Goal: Complete application form: Complete application form

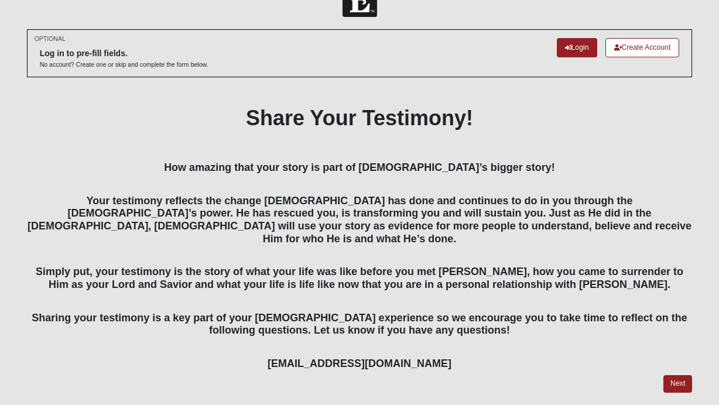
scroll to position [52, 0]
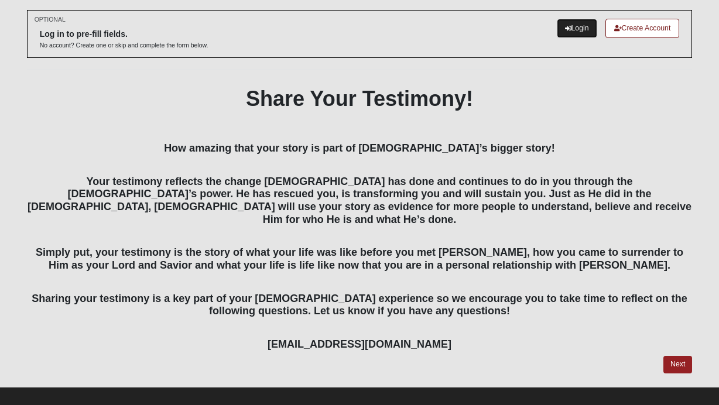
click at [574, 35] on link "Login" at bounding box center [577, 28] width 40 height 19
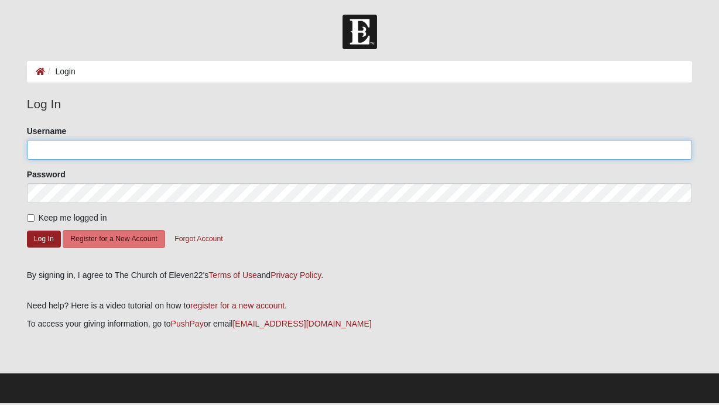
click at [169, 150] on input "Username" at bounding box center [360, 150] width 666 height 20
type input "lsmith@pathfinder-health.com"
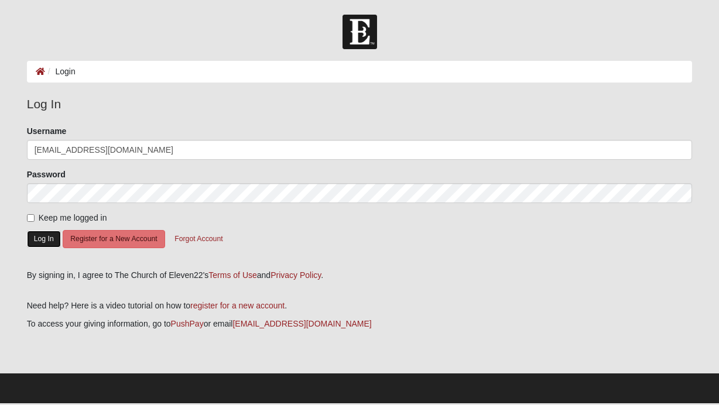
click at [47, 241] on button "Log In" at bounding box center [44, 239] width 34 height 17
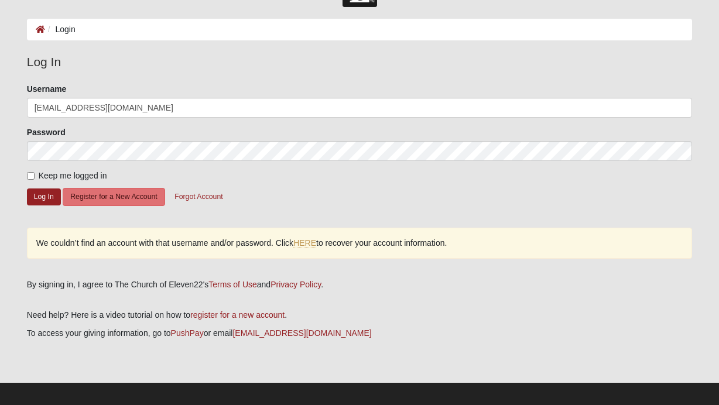
scroll to position [50, 0]
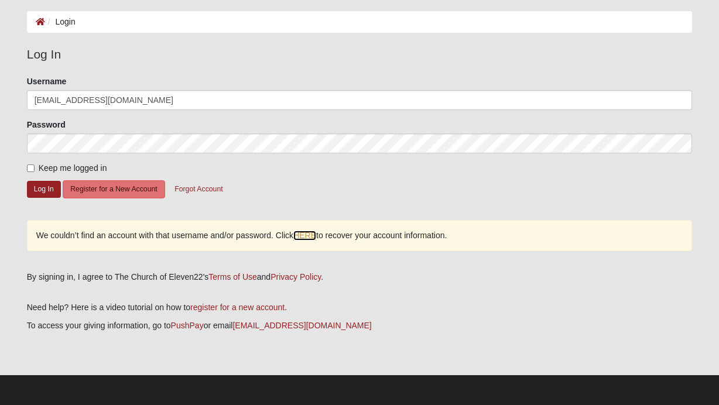
click at [305, 235] on link "HERE" at bounding box center [304, 236] width 23 height 10
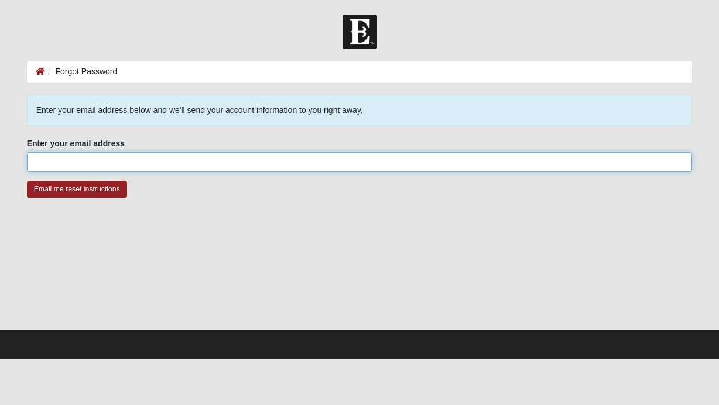
click at [161, 160] on input "Enter your email address" at bounding box center [360, 162] width 666 height 20
type input "lsmith@pathfinder-health.com"
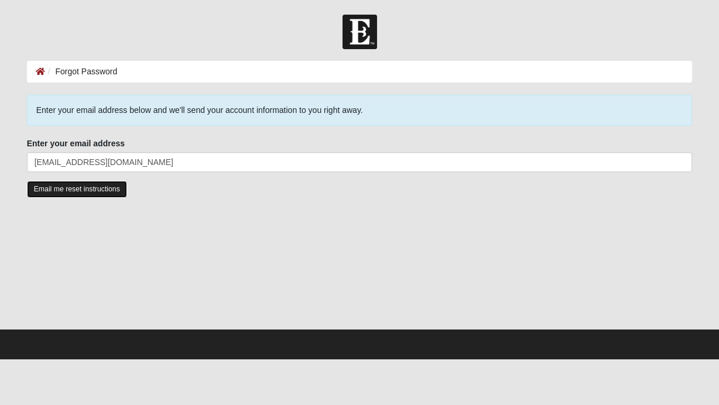
click at [105, 191] on input "Email me reset instructions" at bounding box center [77, 189] width 100 height 17
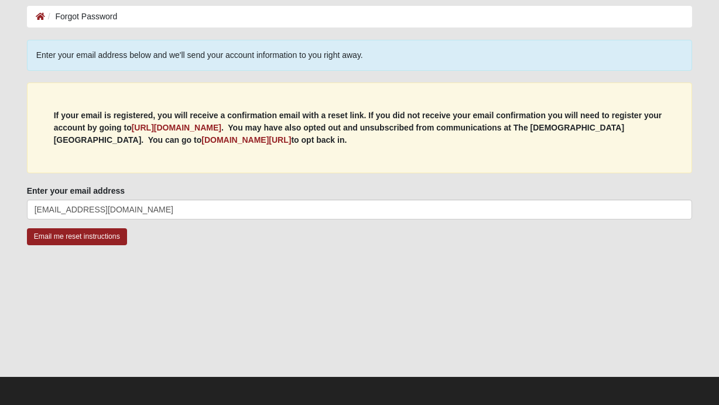
scroll to position [57, 0]
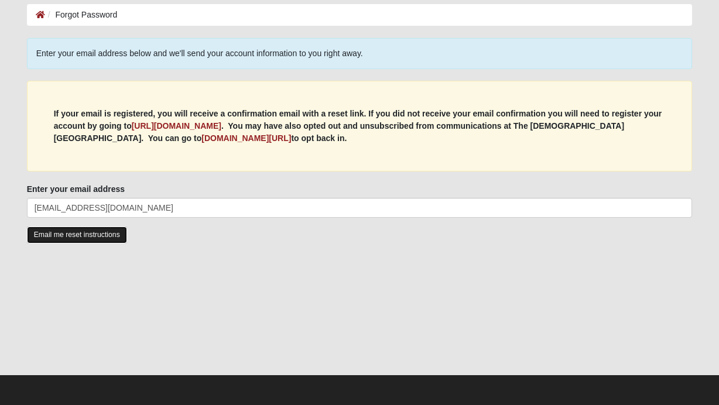
click at [71, 233] on input "Email me reset instructions" at bounding box center [77, 235] width 100 height 17
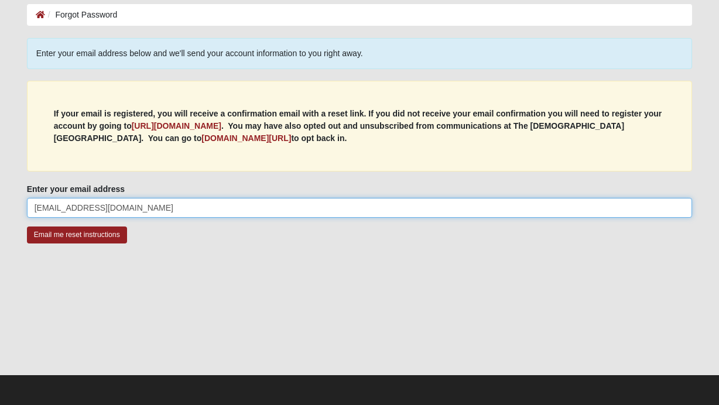
click at [93, 210] on input "[EMAIL_ADDRESS][DOMAIN_NAME]" at bounding box center [360, 208] width 666 height 20
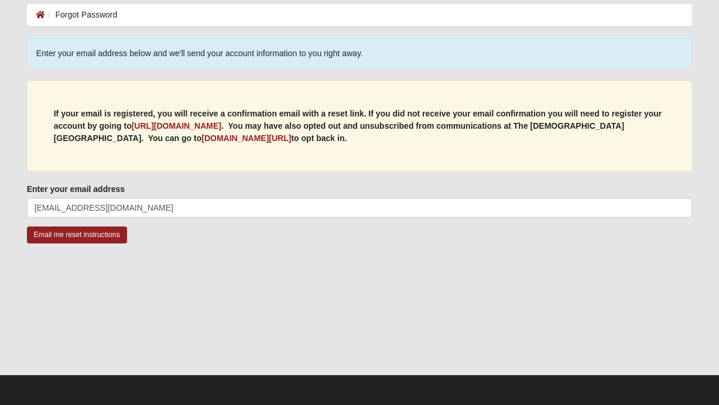
click at [90, 245] on div "Email me reset instructions" at bounding box center [360, 242] width 666 height 30
click at [85, 234] on input "Email me reset instructions" at bounding box center [77, 235] width 100 height 17
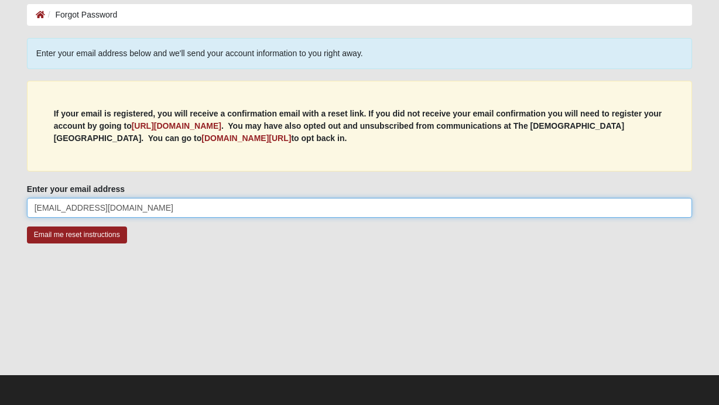
click at [162, 205] on input "[EMAIL_ADDRESS][DOMAIN_NAME]" at bounding box center [360, 208] width 666 height 20
click at [27, 227] on input "Email me reset instructions" at bounding box center [77, 235] width 100 height 17
click at [157, 201] on input "[EMAIL_ADDRESS][DOMAIN_NAME]" at bounding box center [360, 208] width 666 height 20
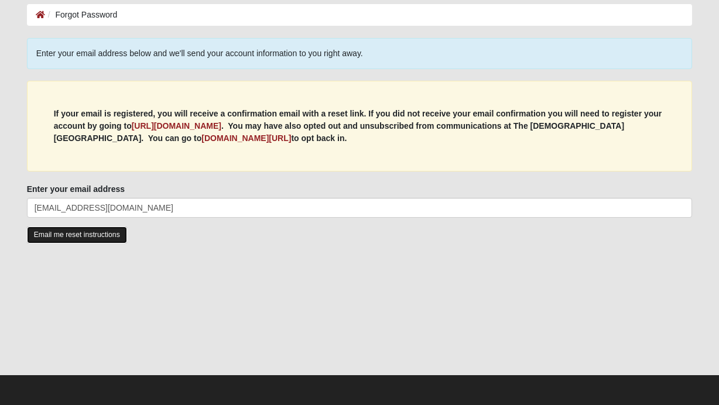
click at [39, 234] on input "Email me reset instructions" at bounding box center [77, 235] width 100 height 17
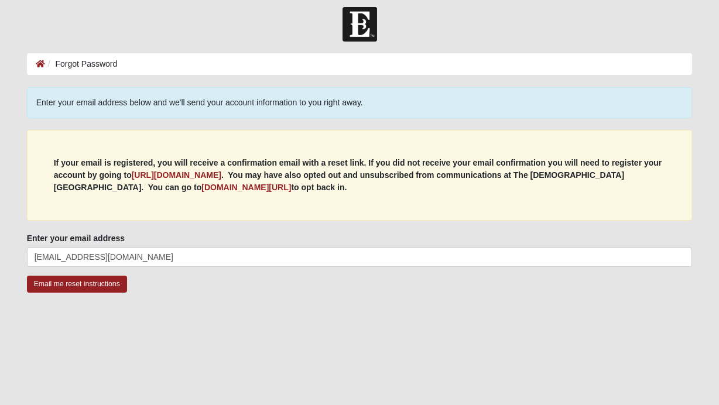
scroll to position [0, 0]
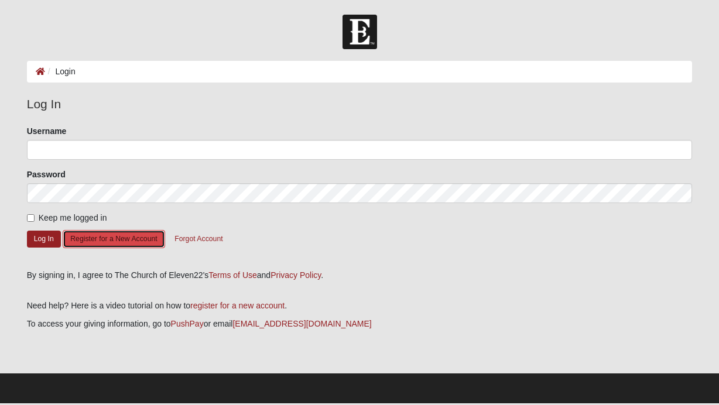
click at [138, 237] on button "Register for a New Account" at bounding box center [114, 239] width 102 height 18
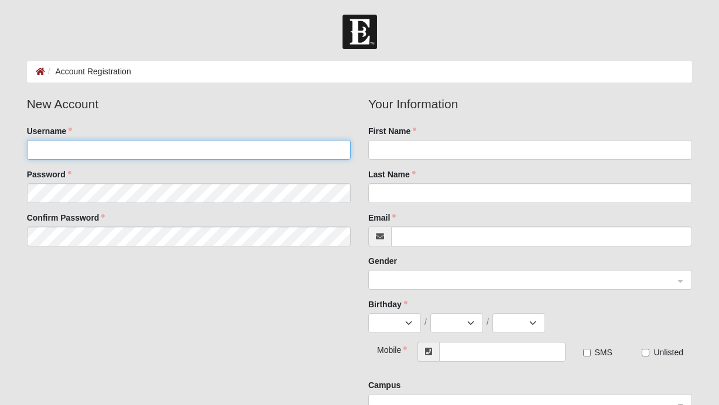
click at [179, 157] on input "Username" at bounding box center [189, 150] width 324 height 20
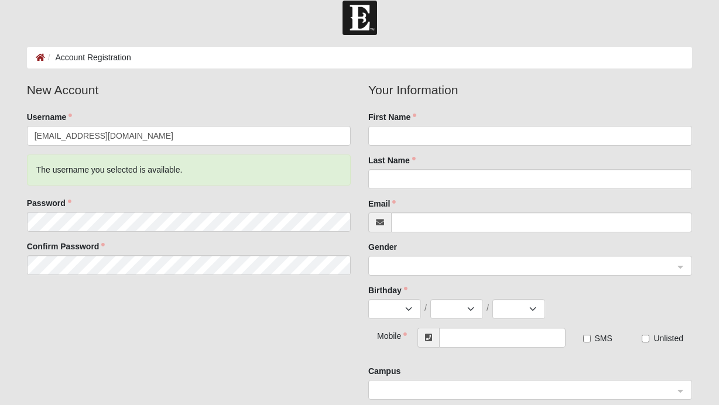
scroll to position [22, 0]
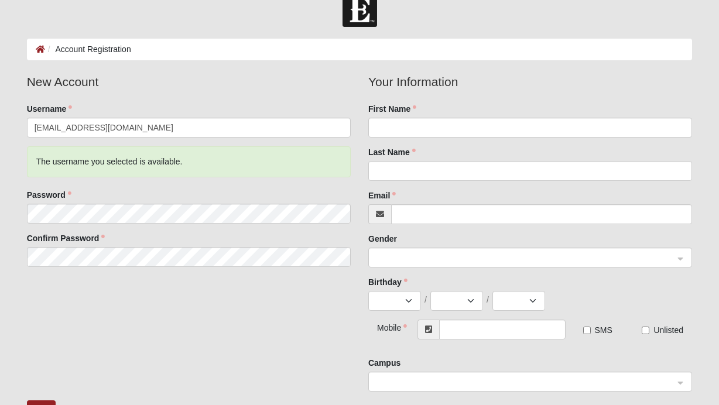
click at [160, 124] on input "[EMAIL_ADDRESS][DOMAIN_NAME]" at bounding box center [189, 128] width 324 height 20
type input "Ldsmith"
click at [184, 189] on div "Password" at bounding box center [189, 206] width 324 height 35
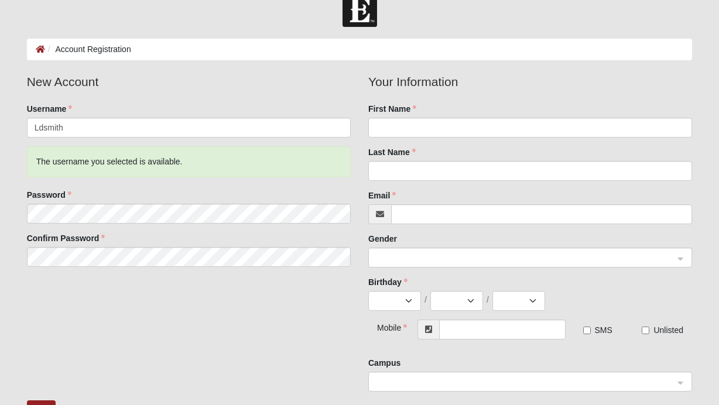
click at [122, 271] on fieldset "New Account Username Ldsmith The username you selected is available. Password C…" at bounding box center [188, 174] width 341 height 203
click at [111, 326] on div "New Account Username Ldsmith The username you selected is available. Password C…" at bounding box center [359, 237] width 683 height 328
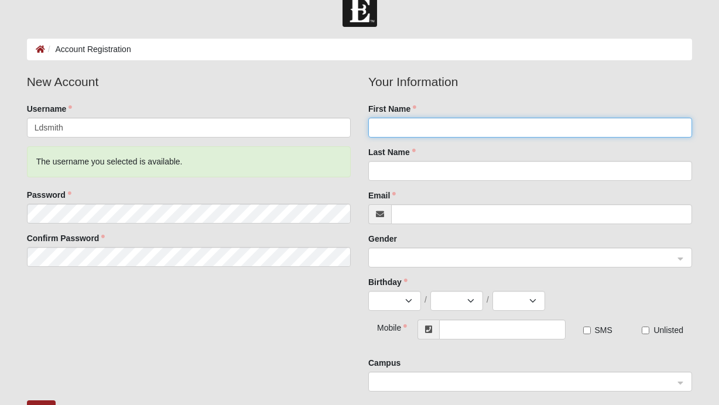
click at [429, 129] on input "First Name" at bounding box center [530, 128] width 324 height 20
type input "Lea"
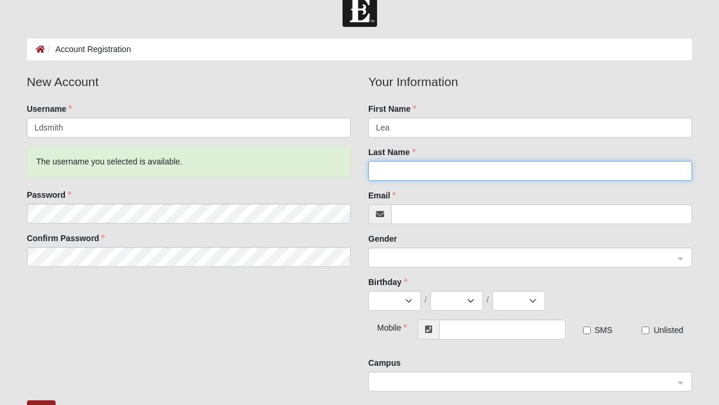
type input "[PERSON_NAME]"
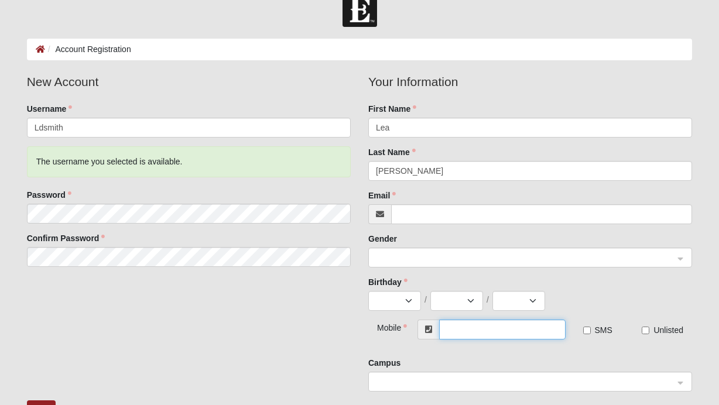
type input "[PHONE_NUMBER]"
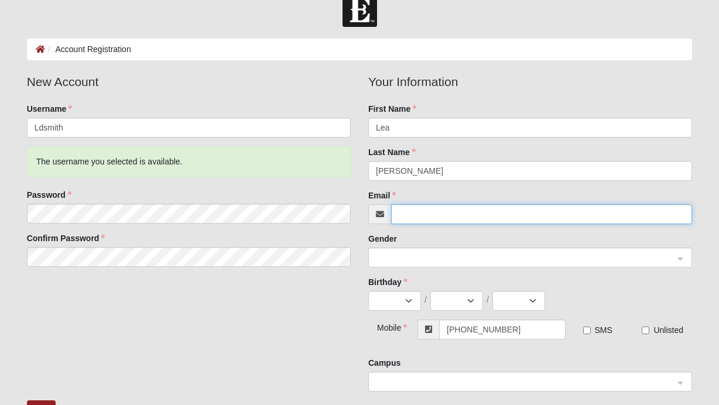
click at [423, 212] on input "Email" at bounding box center [541, 214] width 301 height 20
click at [400, 261] on span at bounding box center [525, 258] width 298 height 13
type input "[EMAIL_ADDRESS][DOMAIN_NAME]"
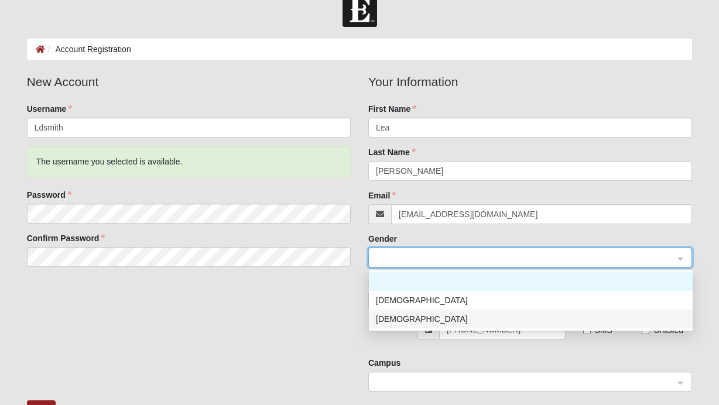
click at [401, 323] on div "Female" at bounding box center [531, 319] width 310 height 13
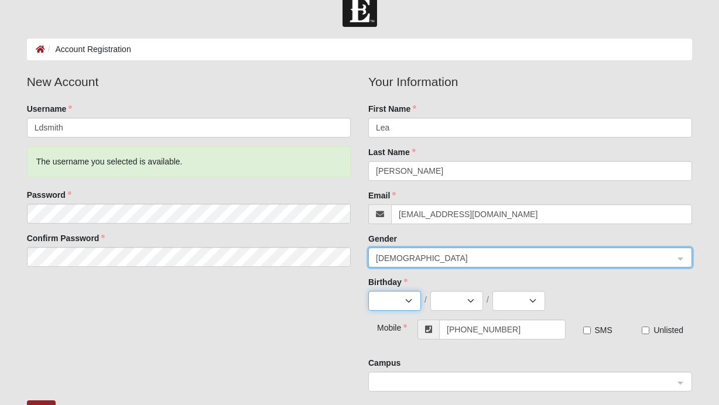
click at [393, 303] on select "Jan Feb Mar Apr May Jun Jul Aug Sep Oct Nov Dec" at bounding box center [394, 301] width 53 height 20
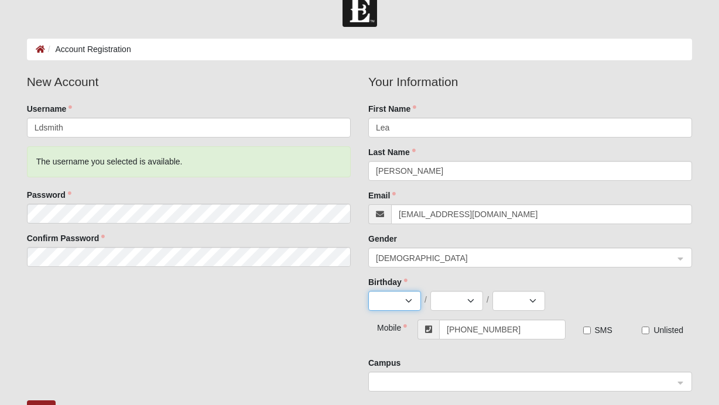
select select "9"
click at [368, 291] on select "Jan Feb Mar Apr May Jun Jul Aug Sep Oct Nov Dec" at bounding box center [394, 301] width 53 height 20
click at [463, 303] on select "1 2 3 4 5 6 7 8 9 10 11 12 13 14 15 16 17 18 19 20 21 22 23 24 25 26 27 28 29 30" at bounding box center [456, 301] width 53 height 20
select select "4"
click at [430, 291] on select "1 2 3 4 5 6 7 8 9 10 11 12 13 14 15 16 17 18 19 20 21 22 23 24 25 26 27 28 29 30" at bounding box center [456, 301] width 53 height 20
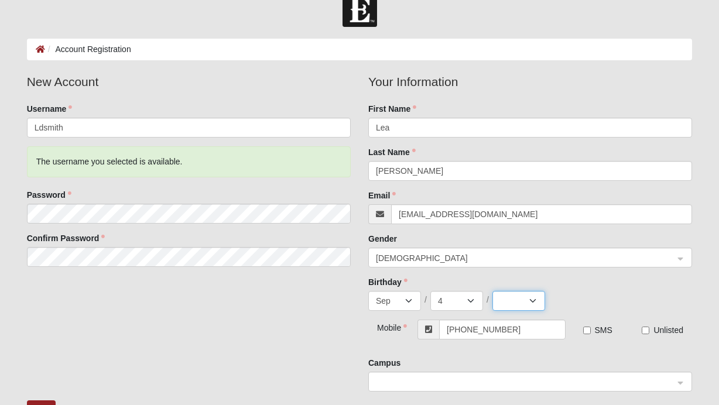
click at [515, 304] on select "2025 2024 2023 2022 2021 2020 2019 2018 2017 2016 2015 2014 2013 2012 2011 2010…" at bounding box center [518, 301] width 53 height 20
select select "1986"
click at [492, 291] on select "2025 2024 2023 2022 2021 2020 2019 2018 2017 2016 2015 2014 2013 2012 2011 2010…" at bounding box center [518, 301] width 53 height 20
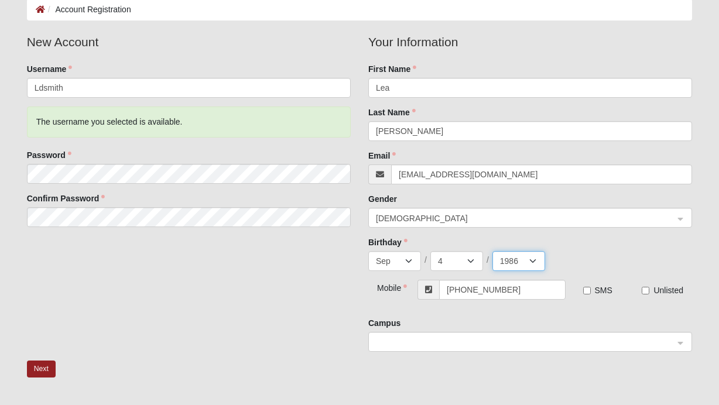
scroll to position [102, 0]
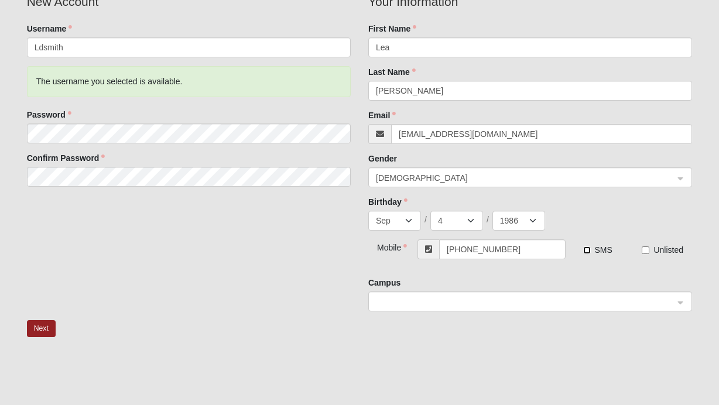
click at [586, 248] on input "SMS" at bounding box center [587, 250] width 8 height 8
checkbox input "true"
click at [558, 300] on span at bounding box center [525, 302] width 298 height 13
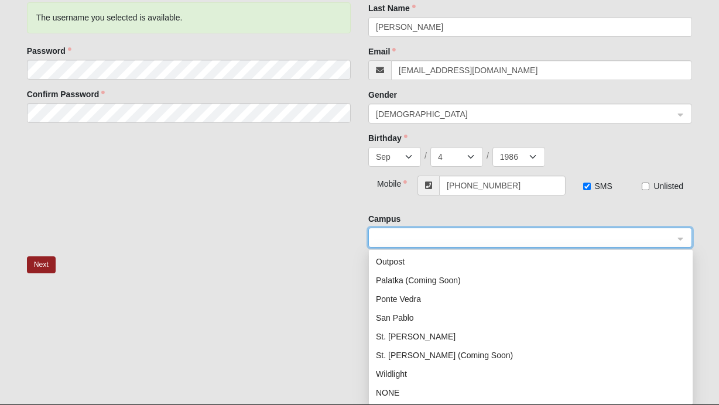
scroll to position [195, 0]
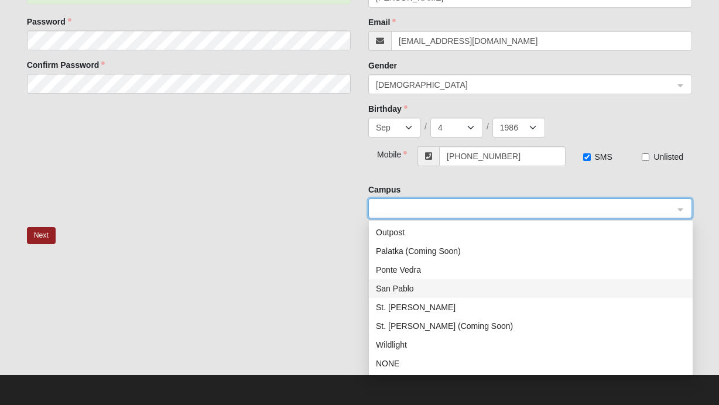
click at [487, 289] on div "San Pablo" at bounding box center [531, 288] width 310 height 13
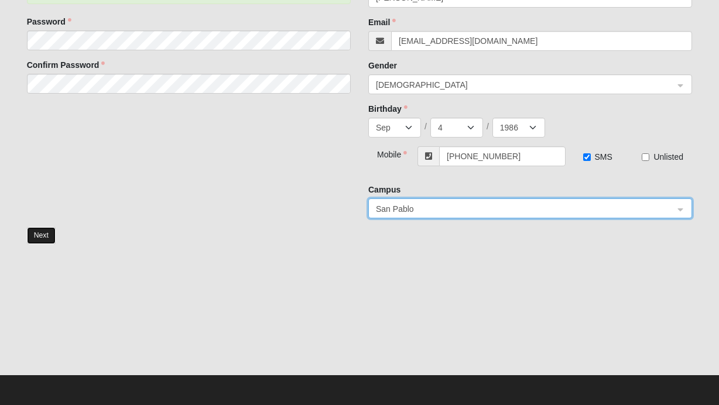
click at [43, 236] on button "Next" at bounding box center [41, 235] width 29 height 17
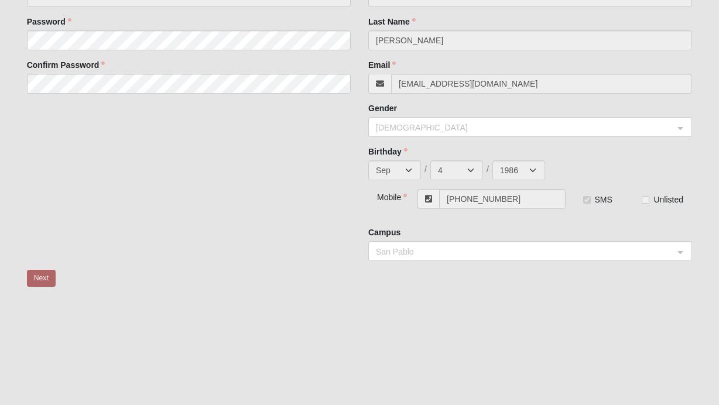
scroll to position [0, 0]
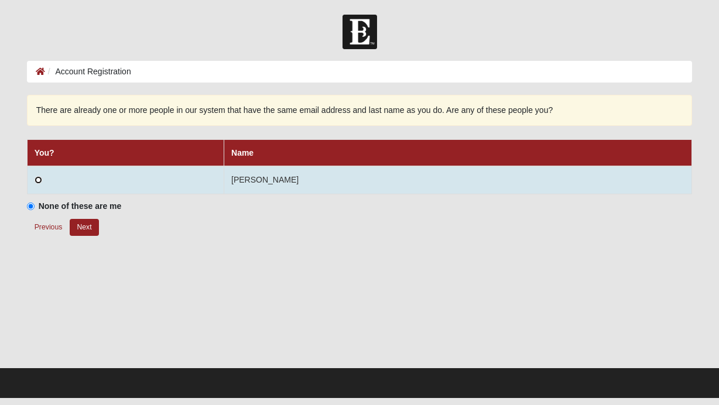
click at [39, 182] on input "radio" at bounding box center [39, 180] width 8 height 8
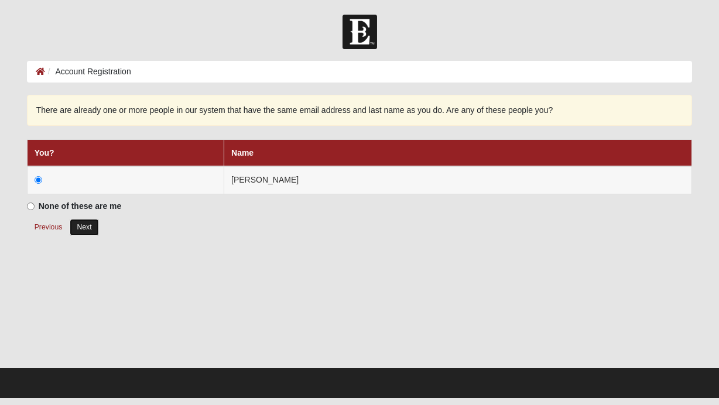
click at [81, 228] on button "Next" at bounding box center [84, 227] width 29 height 17
radio input "true"
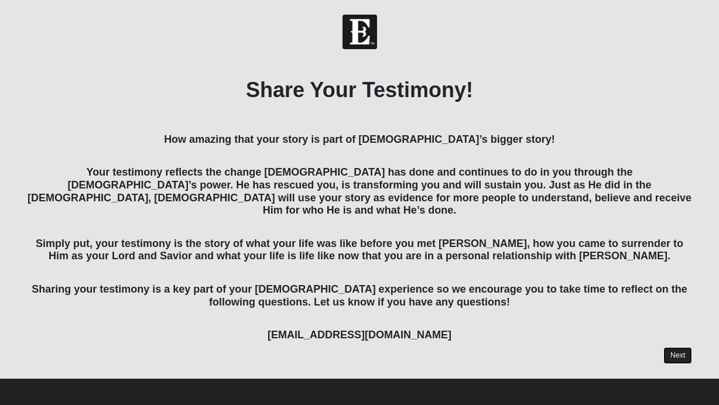
click at [681, 347] on link "Next" at bounding box center [677, 355] width 29 height 17
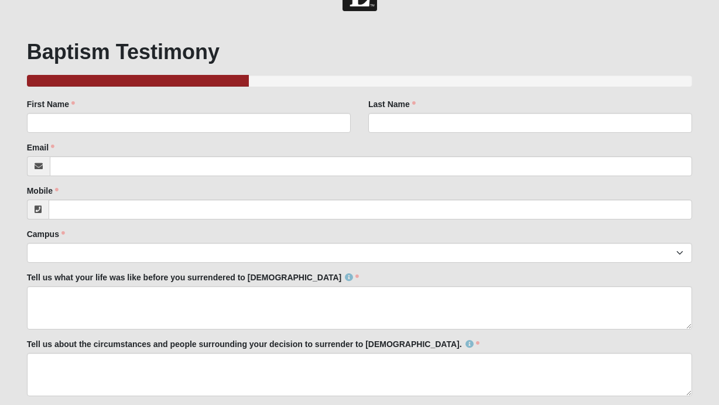
scroll to position [55, 0]
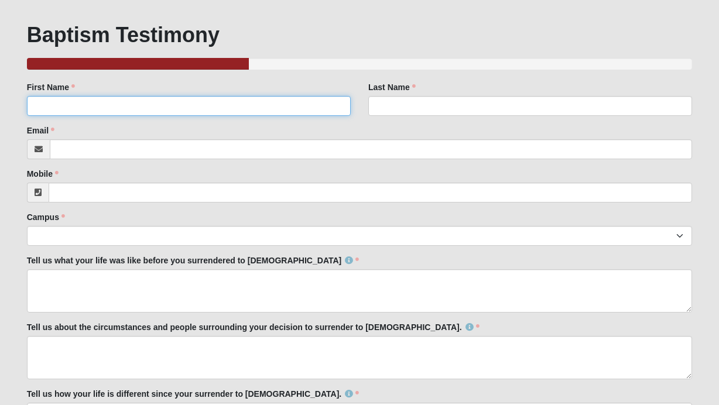
click at [231, 103] on input "First Name" at bounding box center [189, 106] width 324 height 20
type input "Lea"
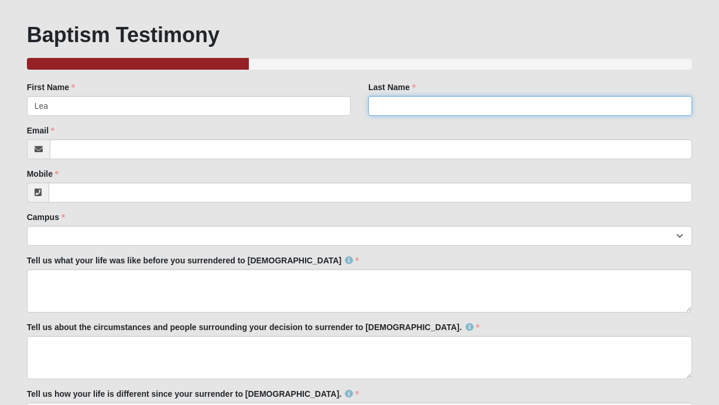
type input "[PERSON_NAME]"
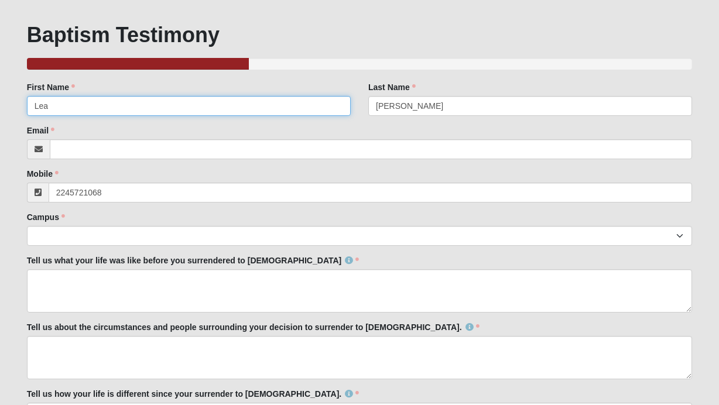
type input "[PHONE_NUMBER]"
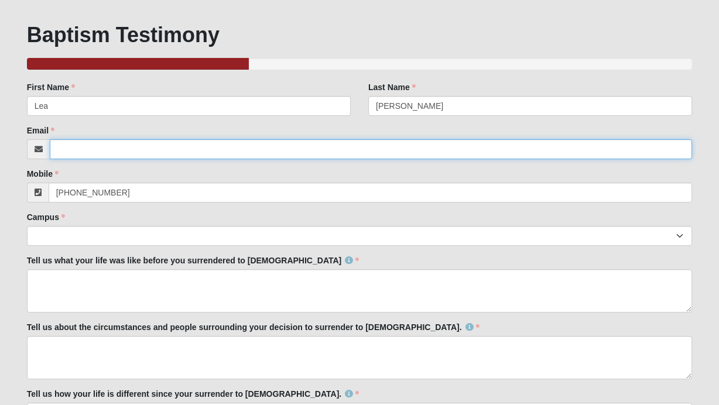
click at [188, 144] on input "Email" at bounding box center [371, 149] width 643 height 20
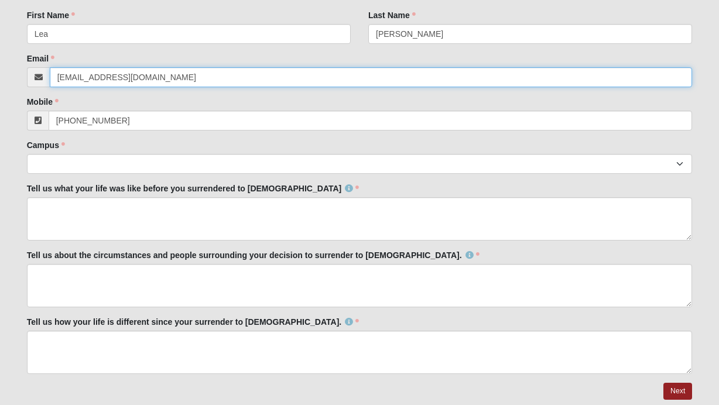
scroll to position [132, 0]
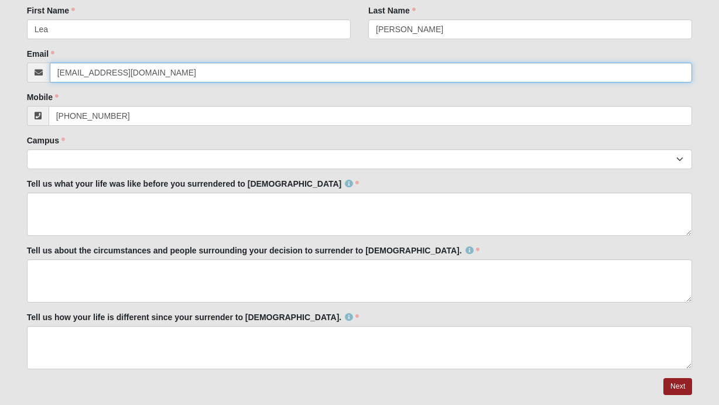
type input "[EMAIL_ADDRESS][DOMAIN_NAME]"
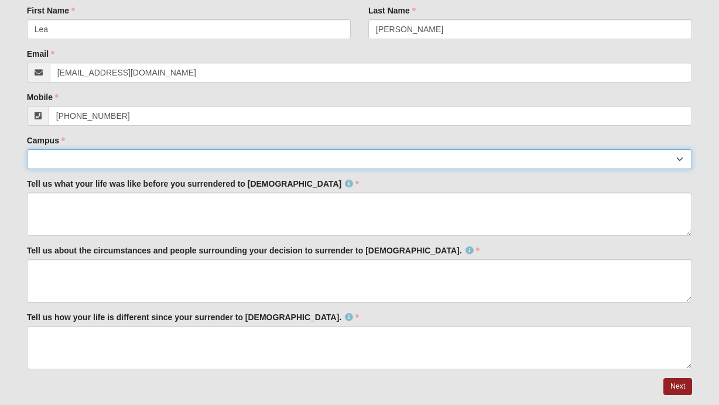
click at [115, 161] on select "Arlington Baymeadows Eleven22 Online [PERSON_NAME][GEOGRAPHIC_DATA] Jesup [GEOG…" at bounding box center [360, 159] width 666 height 20
select select "3"
click at [27, 149] on select "Arlington Baymeadows Eleven22 Online [PERSON_NAME][GEOGRAPHIC_DATA] Jesup [GEOG…" at bounding box center [360, 159] width 666 height 20
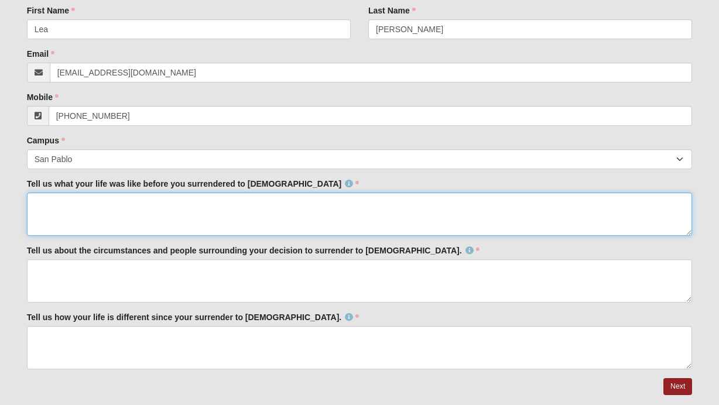
click at [139, 219] on textarea "Tell us what your life was like before you surrendered to [DEMOGRAPHIC_DATA]" at bounding box center [360, 214] width 666 height 43
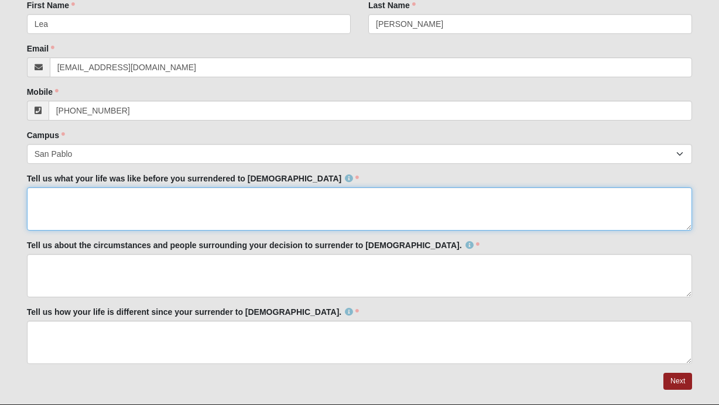
scroll to position [138, 0]
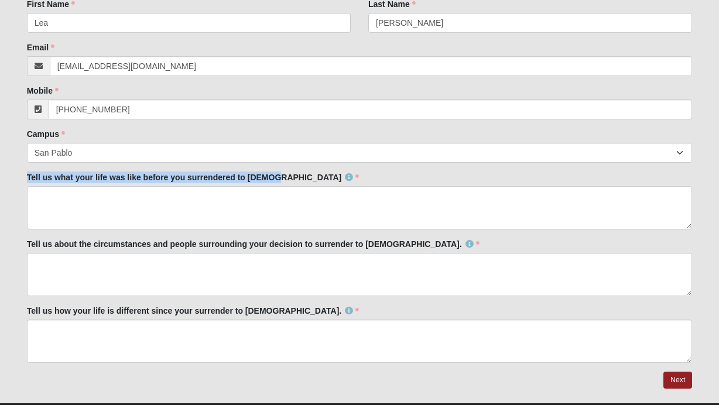
drag, startPoint x: 271, startPoint y: 176, endPoint x: 24, endPoint y: 177, distance: 247.0
click at [24, 177] on div "Baptism Testimony 33.333333333333333333333333330% Complete Family Member to Reg…" at bounding box center [359, 162] width 683 height 479
